Goal: Task Accomplishment & Management: Use online tool/utility

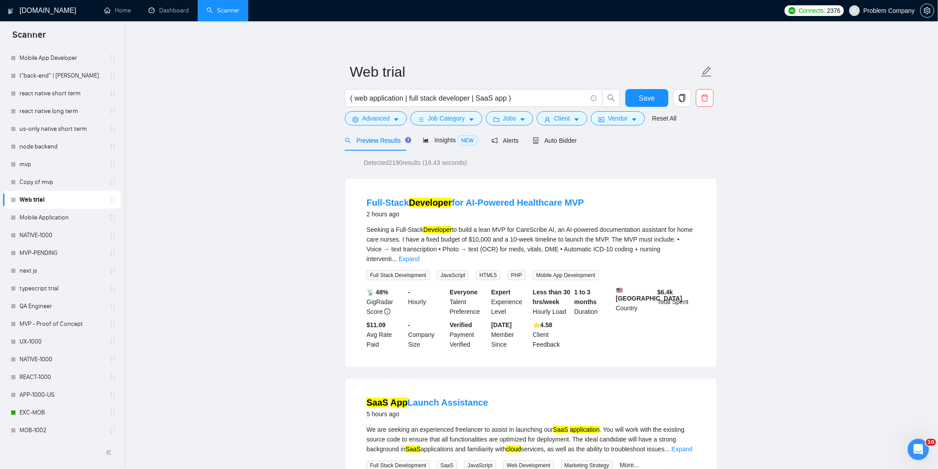
scroll to position [295, 0]
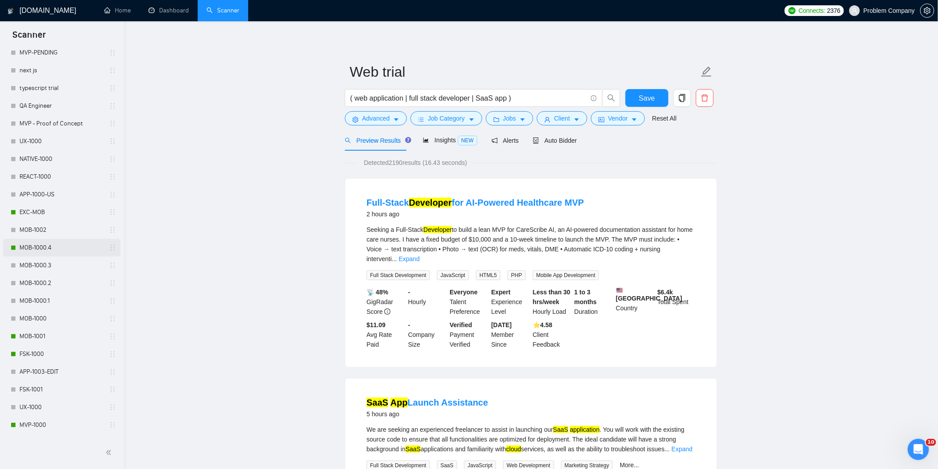
click at [63, 248] on link "MOB-1000.4" at bounding box center [62, 248] width 84 height 18
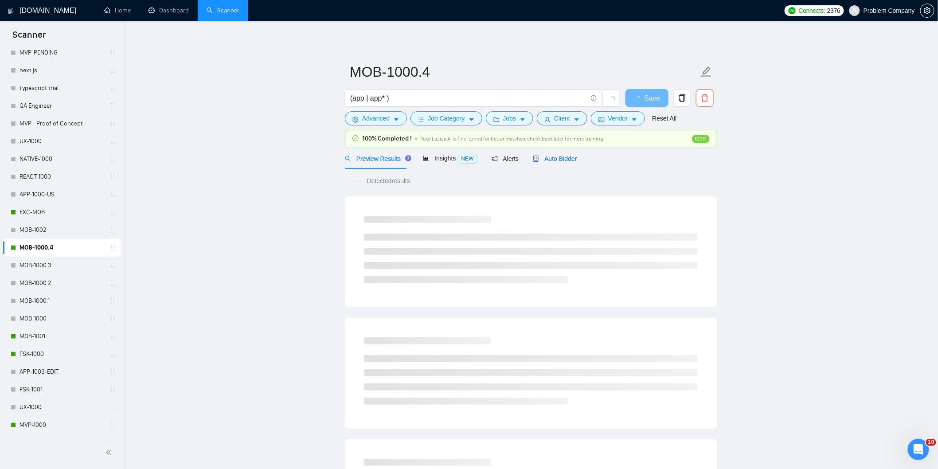
click at [552, 157] on span "Auto Bidder" at bounding box center [555, 158] width 44 height 7
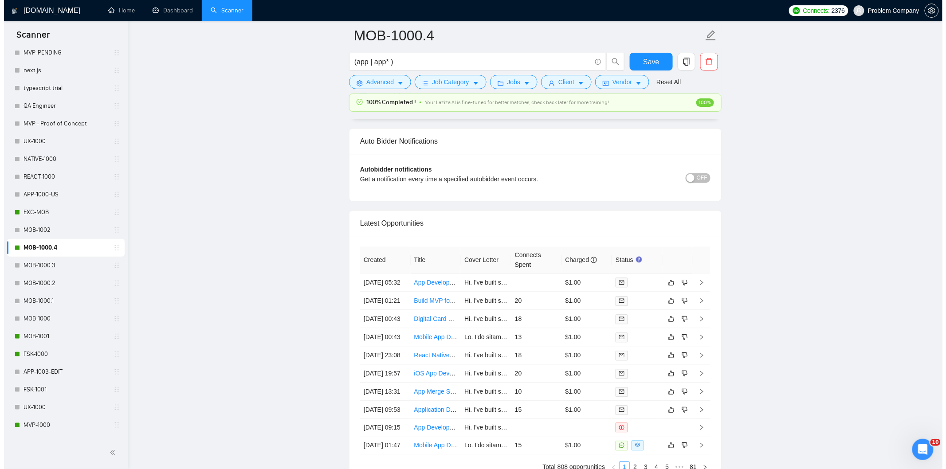
scroll to position [2076, 0]
click at [383, 292] on td "[DATE] 05:32" at bounding box center [381, 283] width 51 height 18
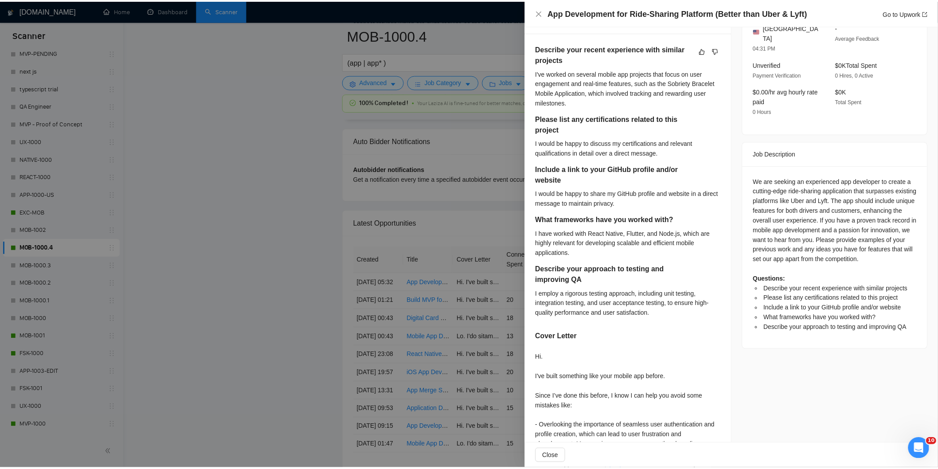
scroll to position [246, 0]
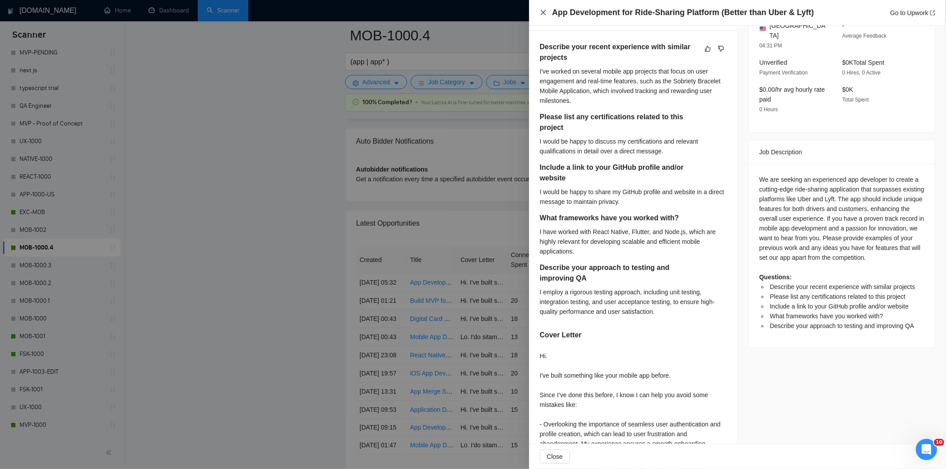
click at [544, 11] on icon "close" at bounding box center [543, 12] width 7 height 7
